Goal: Subscribe to service/newsletter

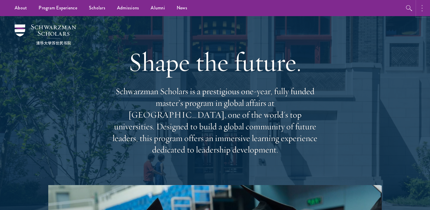
click at [422, 10] on icon "button" at bounding box center [422, 8] width 1 height 7
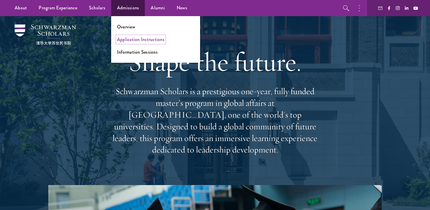
click at [129, 39] on link "Application Instructions" at bounding box center [140, 39] width 47 height 7
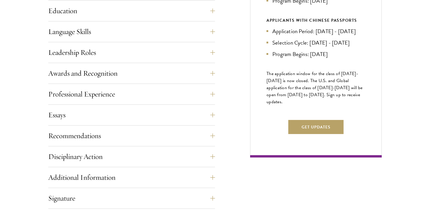
scroll to position [314, 0]
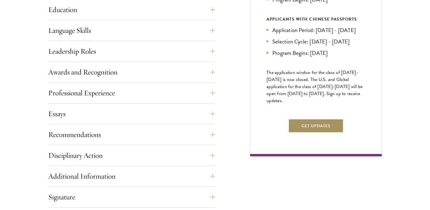
click at [315, 133] on button "Get Updates" at bounding box center [316, 126] width 55 height 14
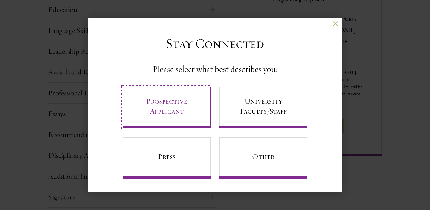
click at [175, 118] on link "Prospective Applicant" at bounding box center [167, 108] width 88 height 42
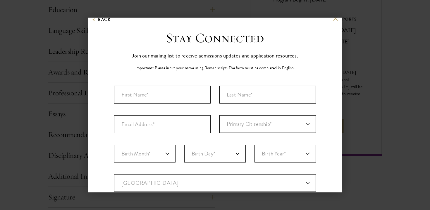
scroll to position [0, 0]
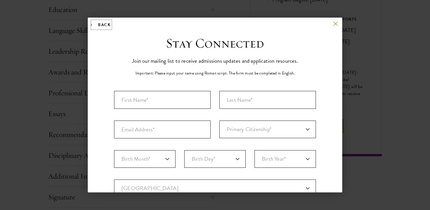
click at [100, 27] on button "Back" at bounding box center [101, 24] width 18 height 7
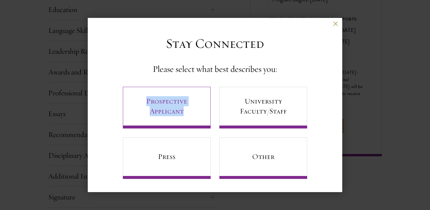
drag, startPoint x: 117, startPoint y: 95, endPoint x: 205, endPoint y: 119, distance: 90.8
click at [205, 119] on div "Stay Connected Please select what best describes you: Prospective Applicant Uni…" at bounding box center [215, 106] width 255 height 143
copy link "Prospective Applicant"
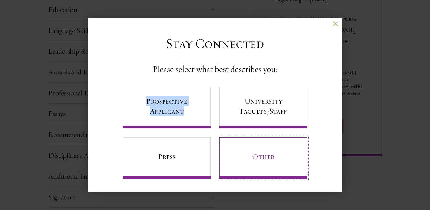
click at [249, 163] on link "Other" at bounding box center [264, 158] width 88 height 42
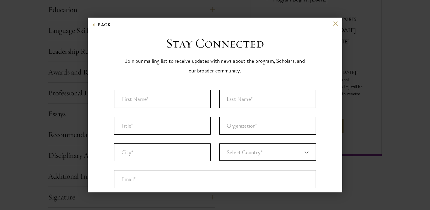
scroll to position [52, 0]
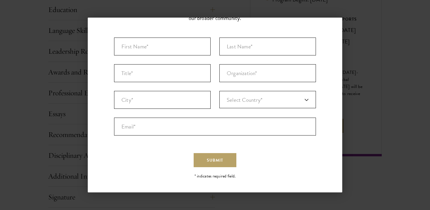
click at [357, 29] on div "Back Stay Connected Please select what best describes you: Prospective Applican…" at bounding box center [215, 105] width 430 height 175
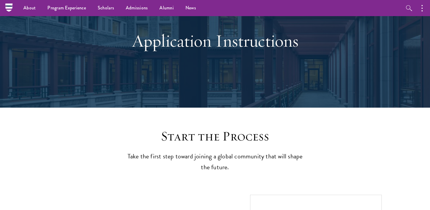
scroll to position [6, 0]
